Goal: Task Accomplishment & Management: Manage account settings

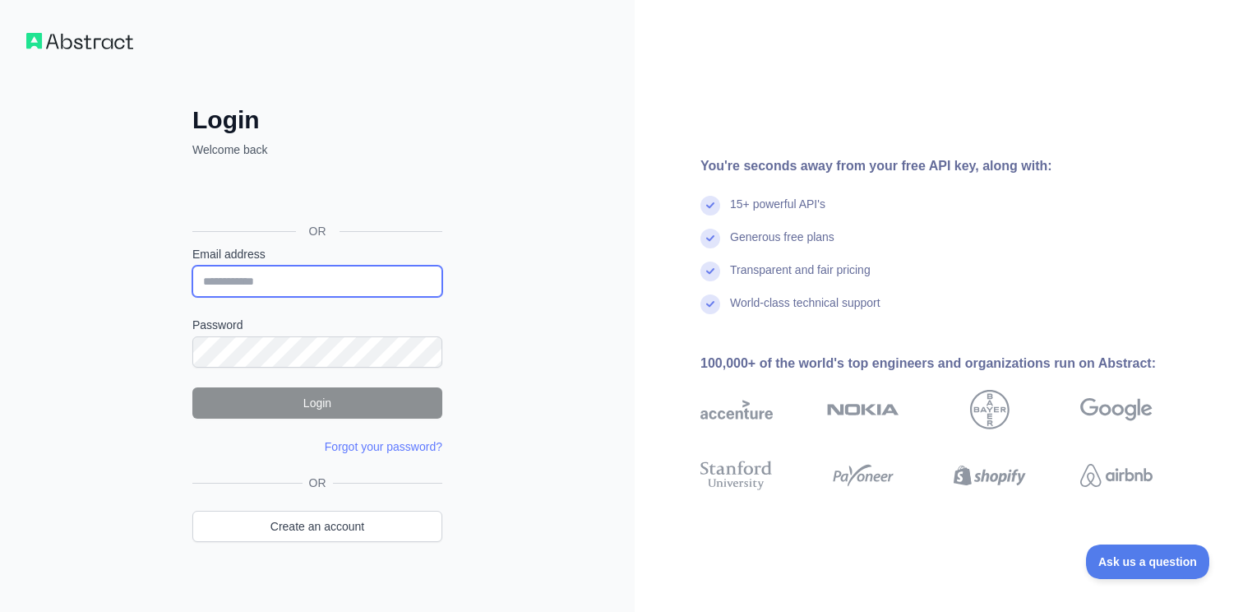
click at [298, 284] on input "Email address" at bounding box center [317, 281] width 250 height 31
click at [244, 280] on input "Email address" at bounding box center [317, 281] width 250 height 31
paste input "**********"
type input "**********"
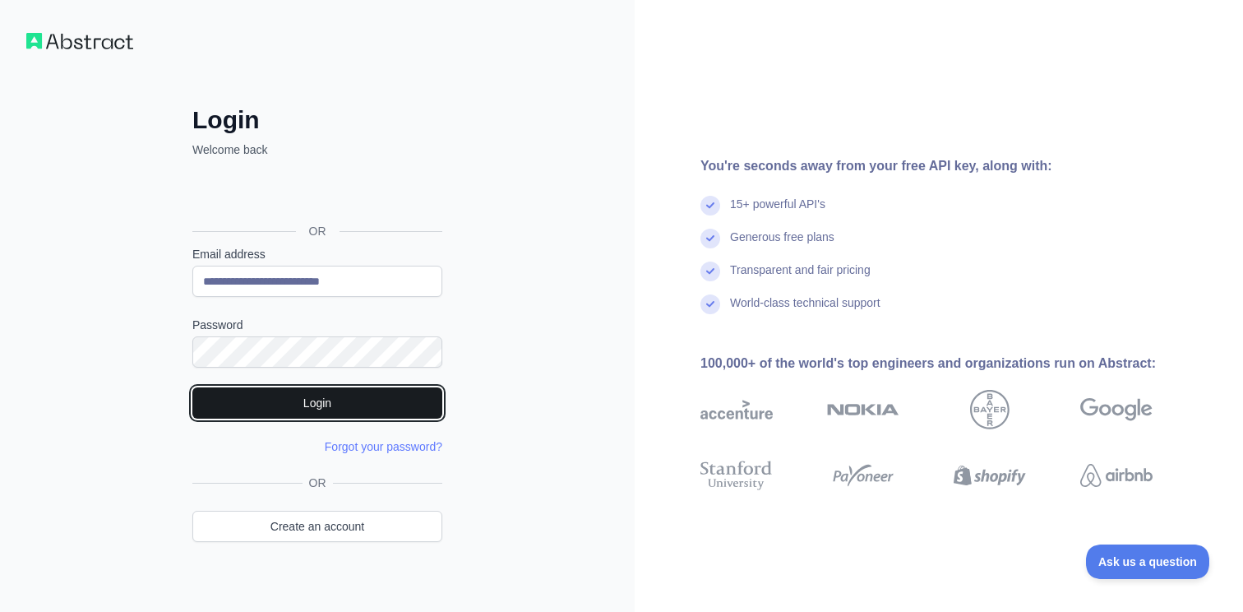
click at [324, 406] on button "Login" at bounding box center [317, 402] width 250 height 31
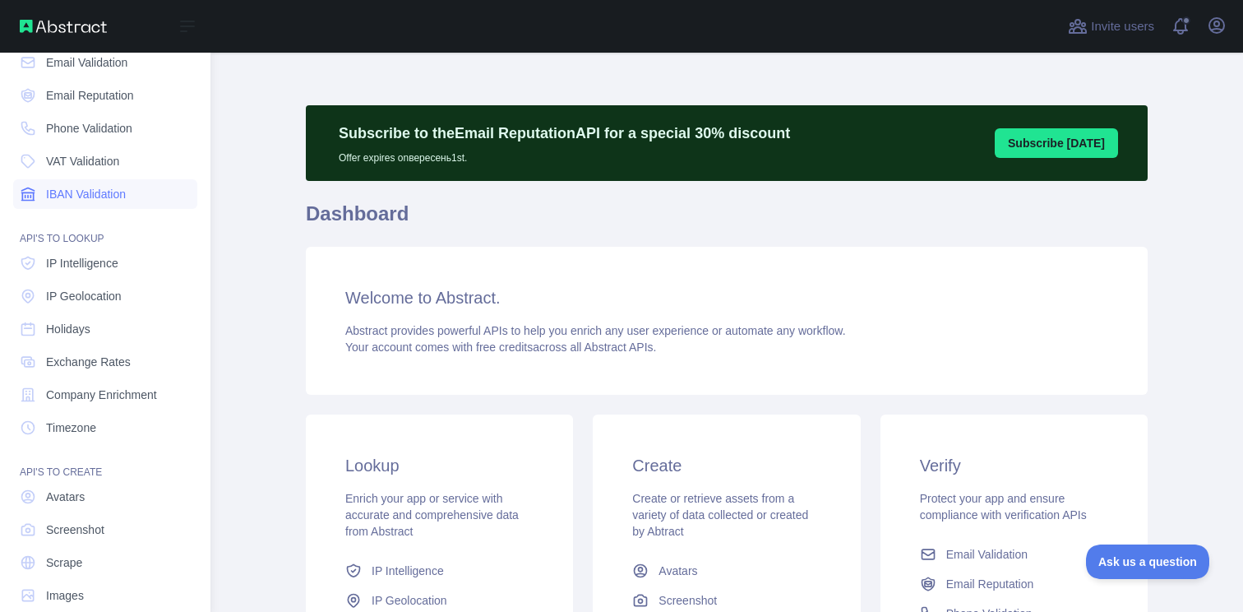
scroll to position [112, 0]
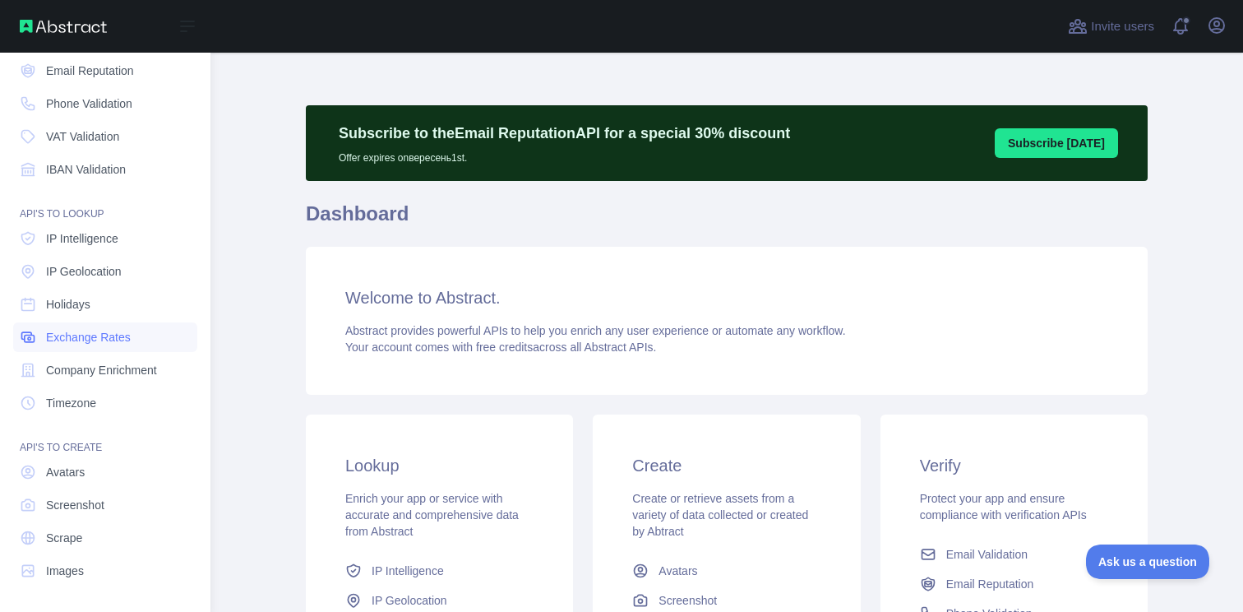
click at [102, 343] on span "Exchange Rates" at bounding box center [88, 337] width 85 height 16
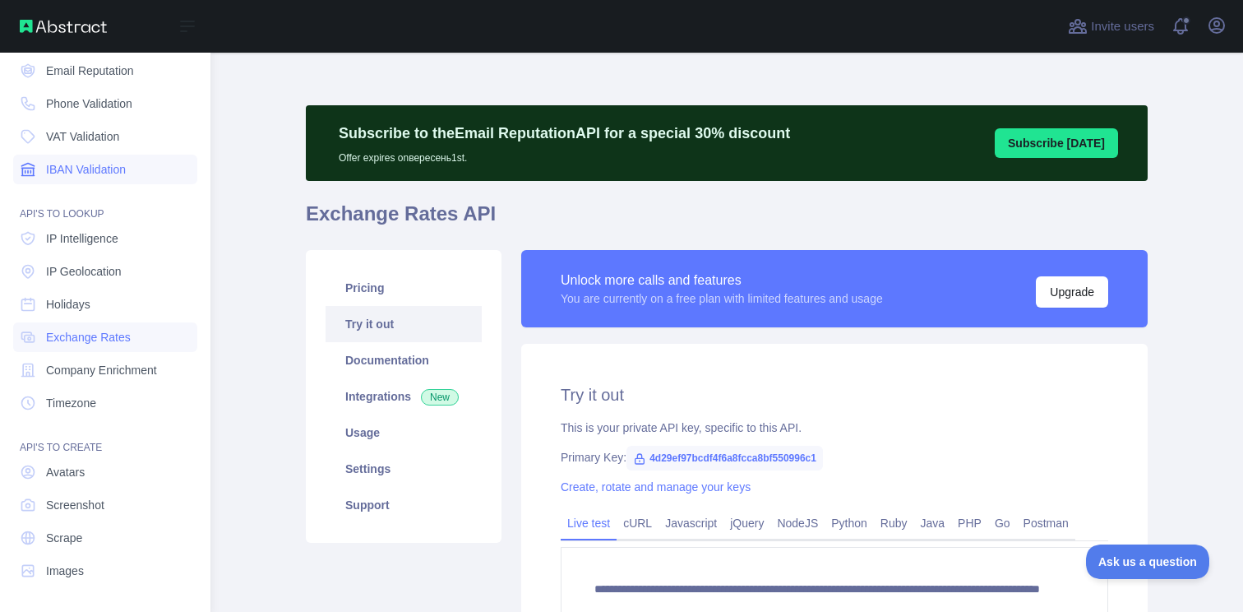
click at [62, 164] on span "IBAN Validation" at bounding box center [86, 169] width 80 height 16
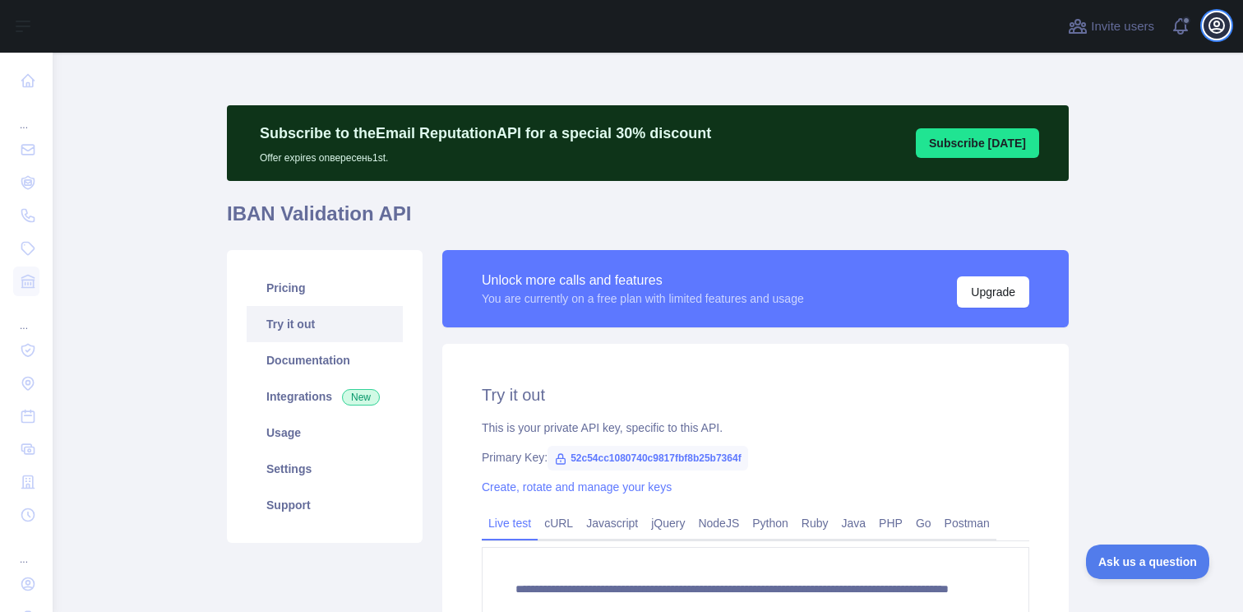
click at [1223, 25] on icon "button" at bounding box center [1216, 25] width 15 height 15
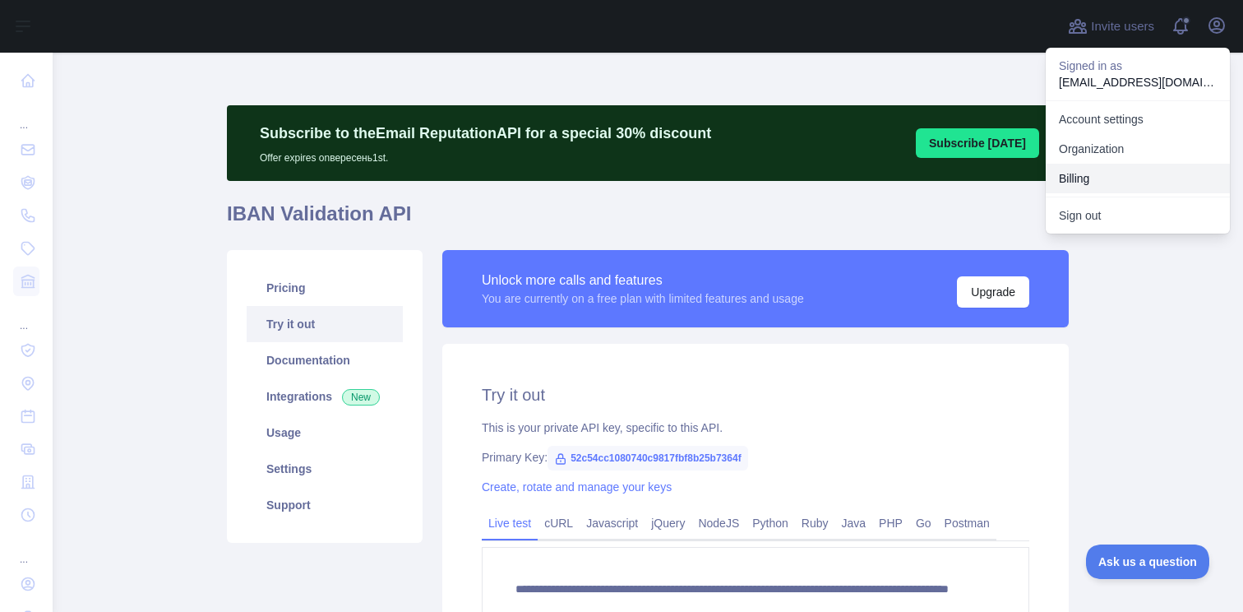
click at [1102, 171] on button "Billing" at bounding box center [1138, 179] width 184 height 30
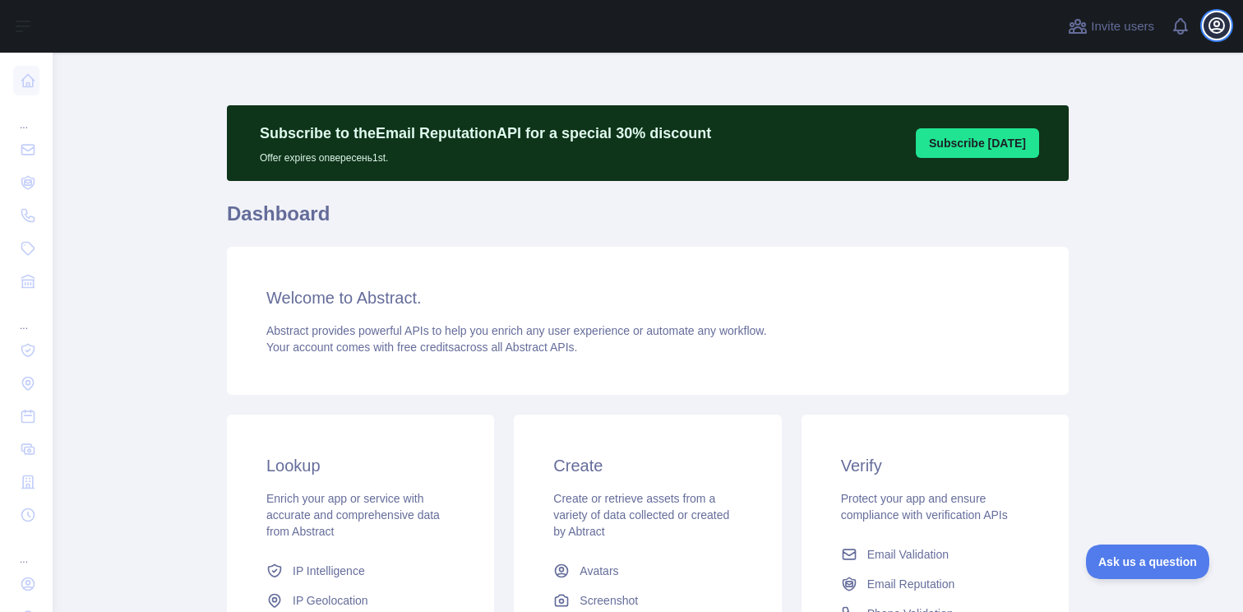
click at [1228, 25] on button "Open user menu" at bounding box center [1216, 25] width 26 height 26
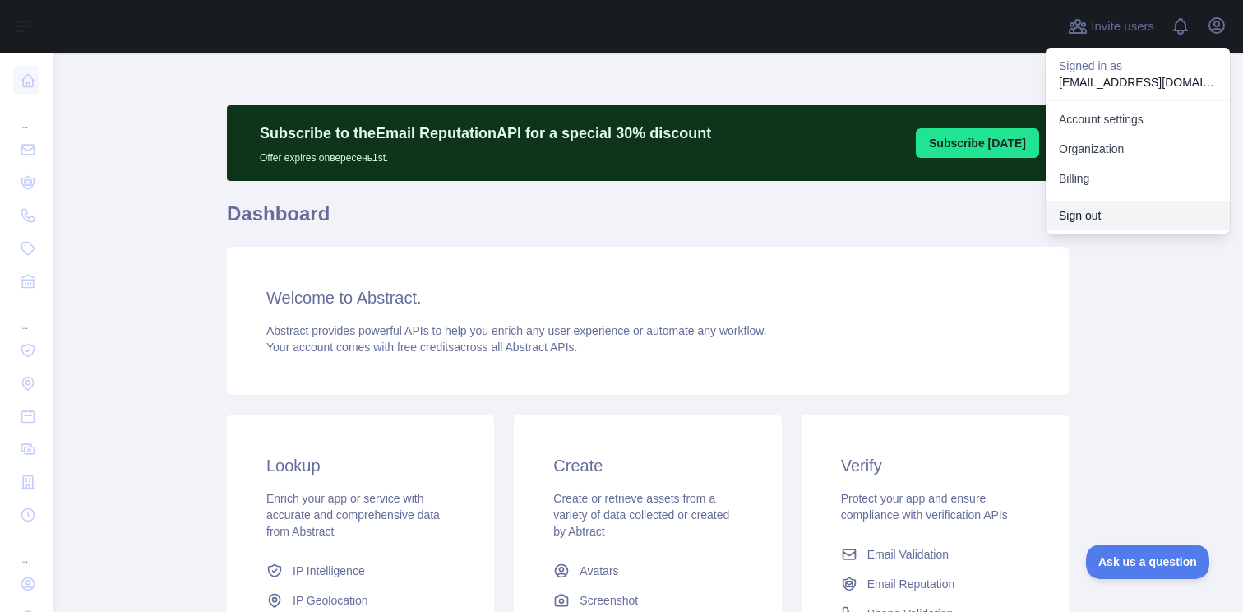
click at [1115, 219] on button "Sign out" at bounding box center [1138, 216] width 184 height 30
